Goal: Task Accomplishment & Management: Manage account settings

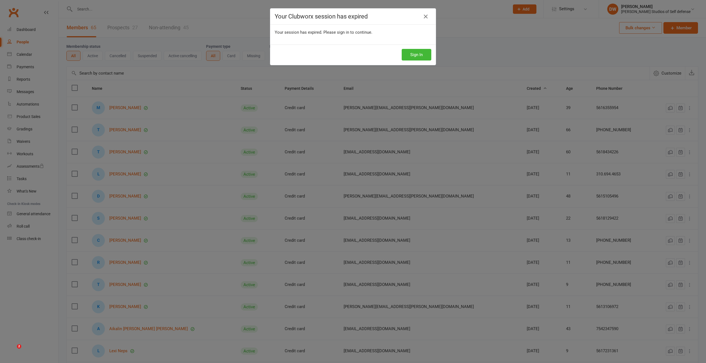
select select "100"
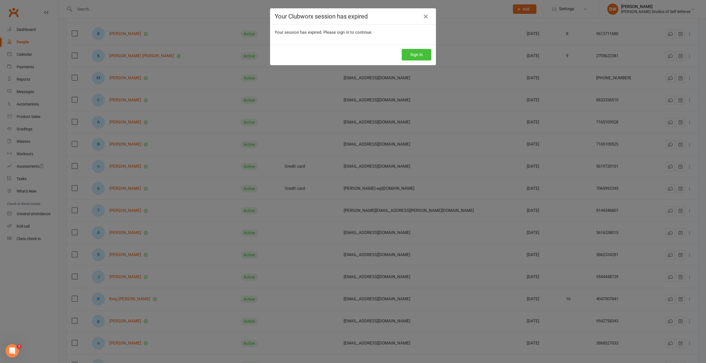
click at [422, 52] on button "Sign In" at bounding box center [417, 55] width 30 height 12
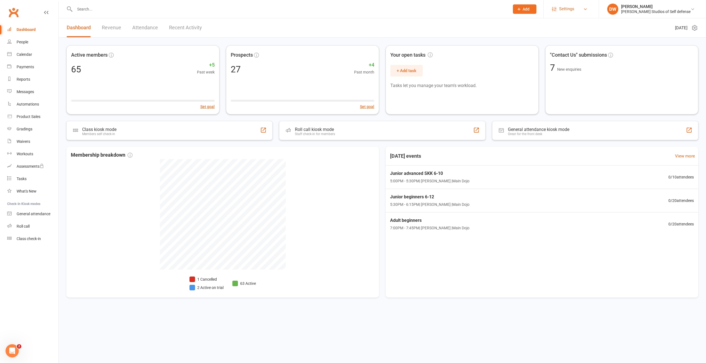
click at [574, 8] on span "Settings" at bounding box center [566, 9] width 15 height 12
click at [585, 24] on link "Membership Plans" at bounding box center [570, 24] width 55 height 13
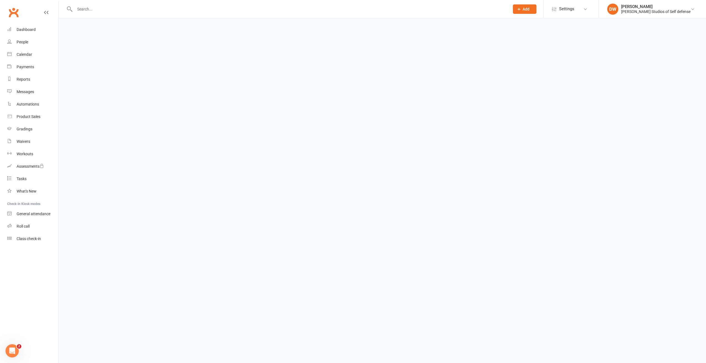
select select "100"
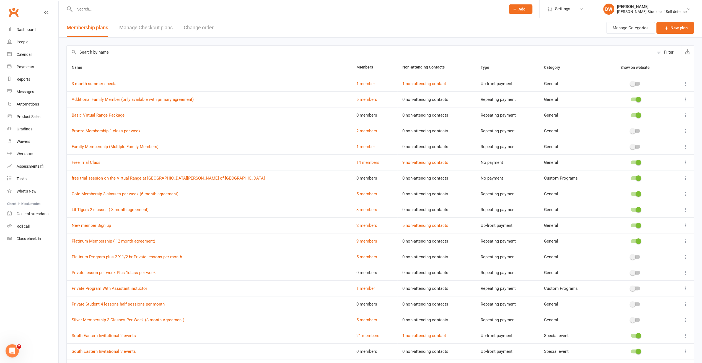
scroll to position [52, 0]
